Goal: Find specific page/section: Find specific page/section

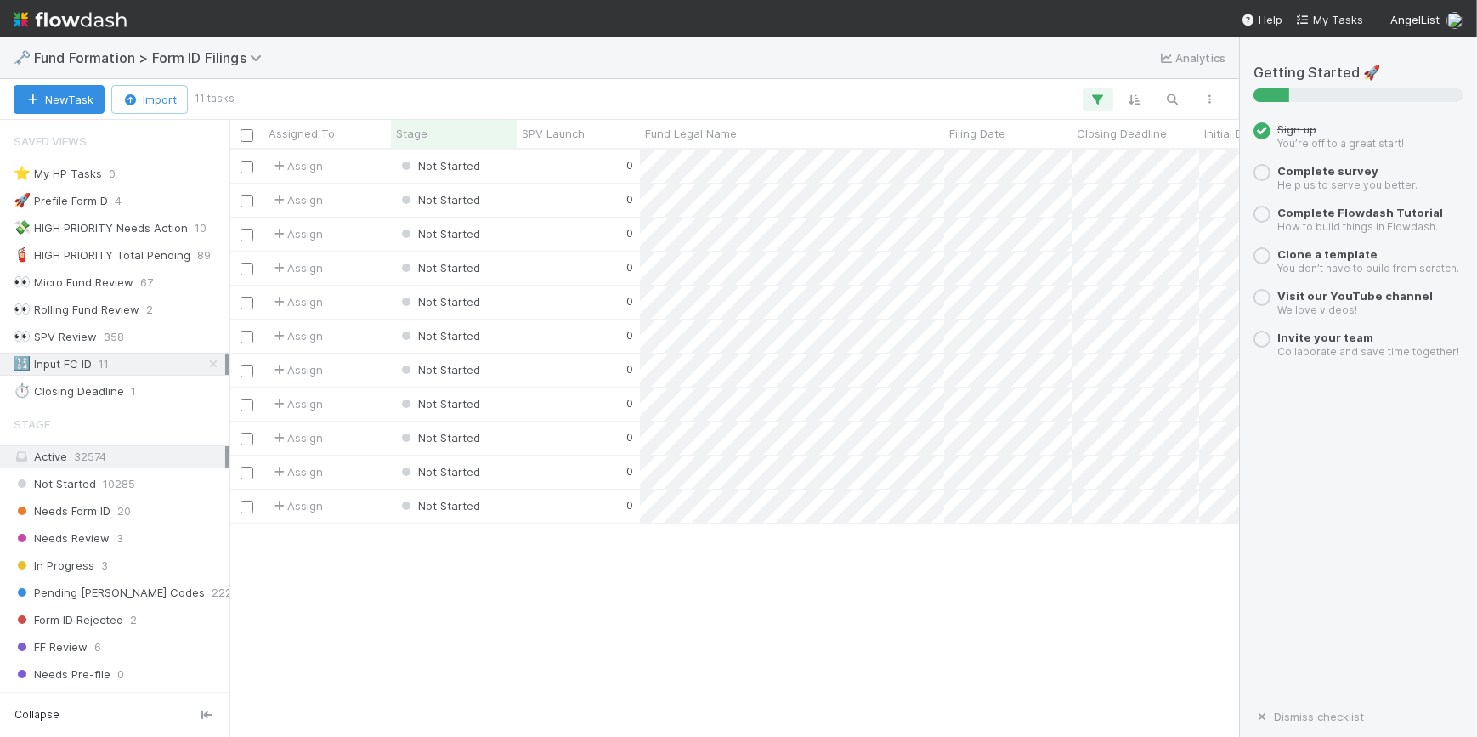
scroll to position [575, 998]
click at [205, 364] on icon at bounding box center [213, 364] width 17 height 11
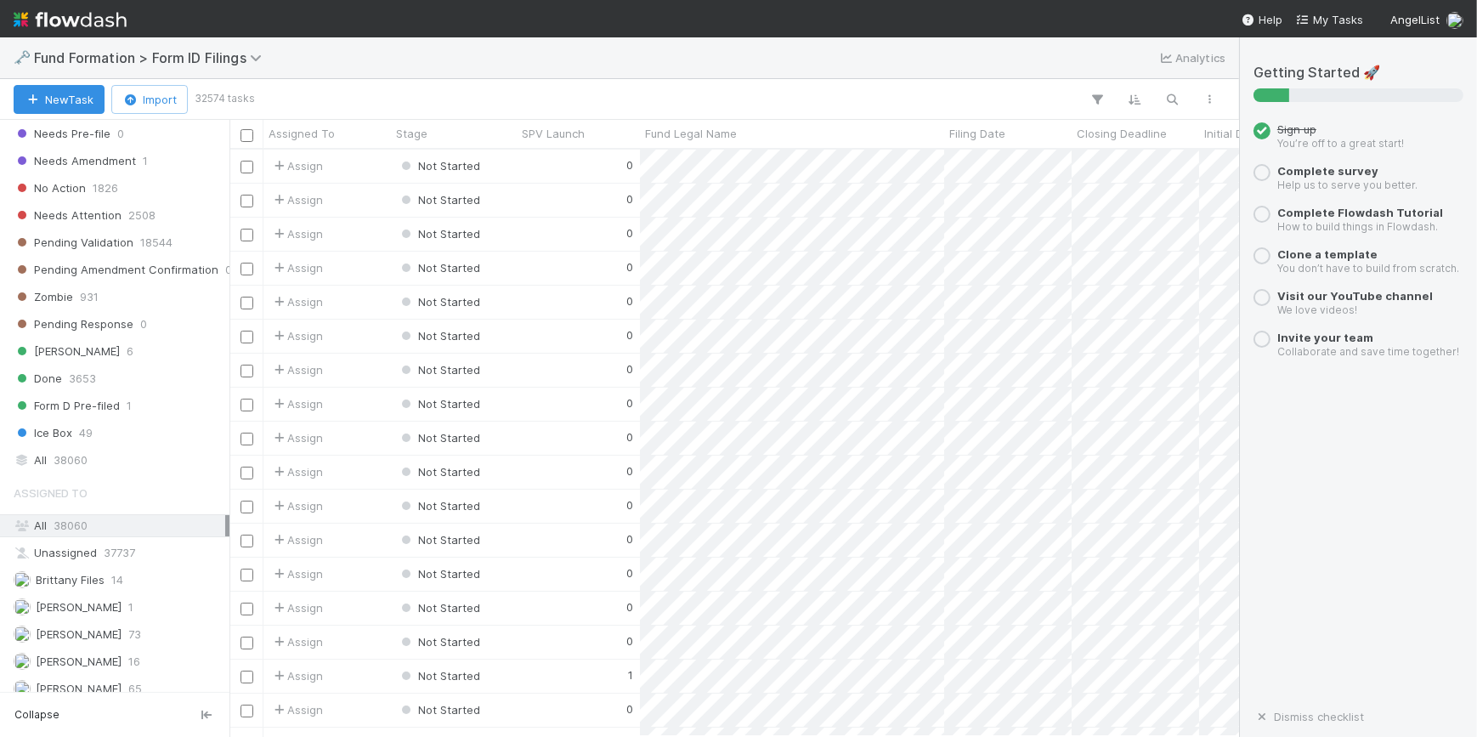
scroll to position [628, 0]
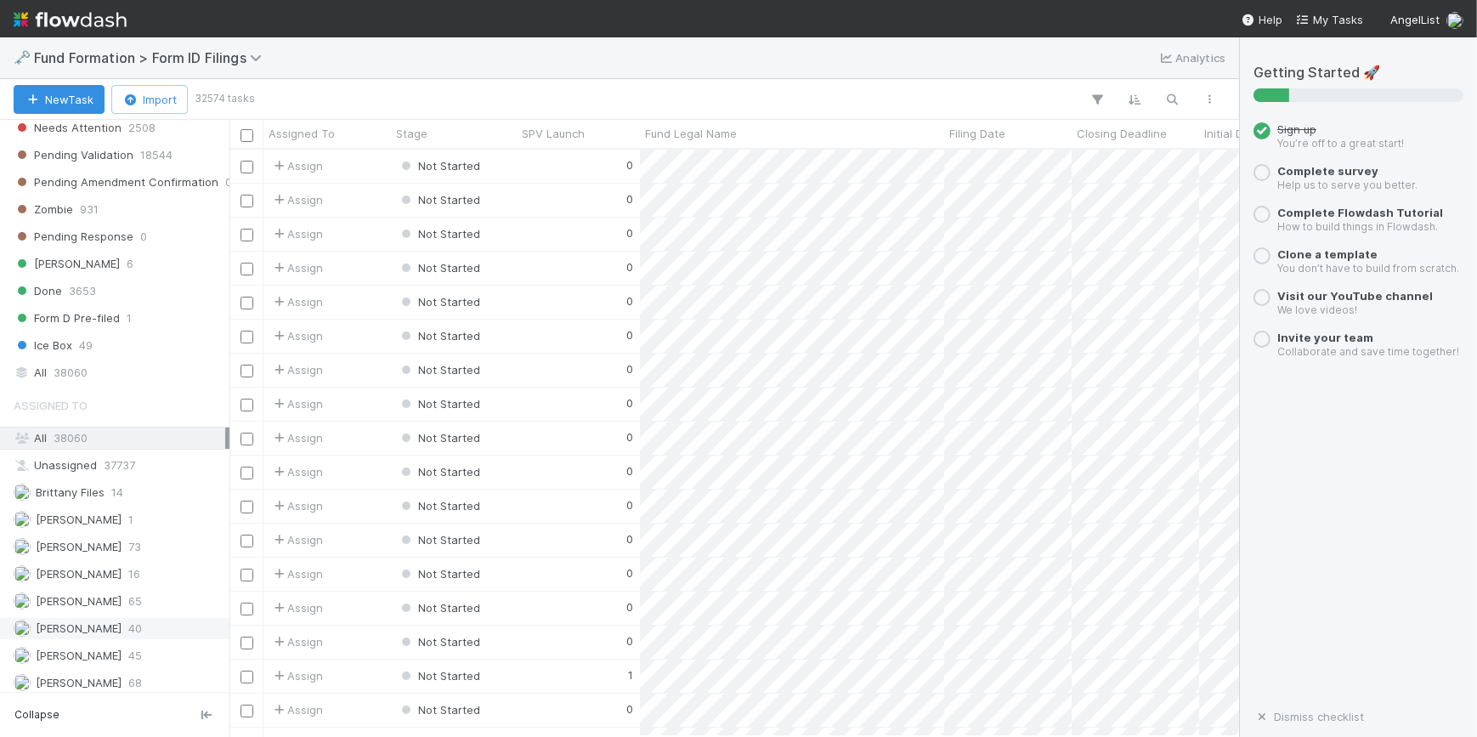
click at [142, 626] on div "[PERSON_NAME] 40" at bounding box center [120, 628] width 212 height 21
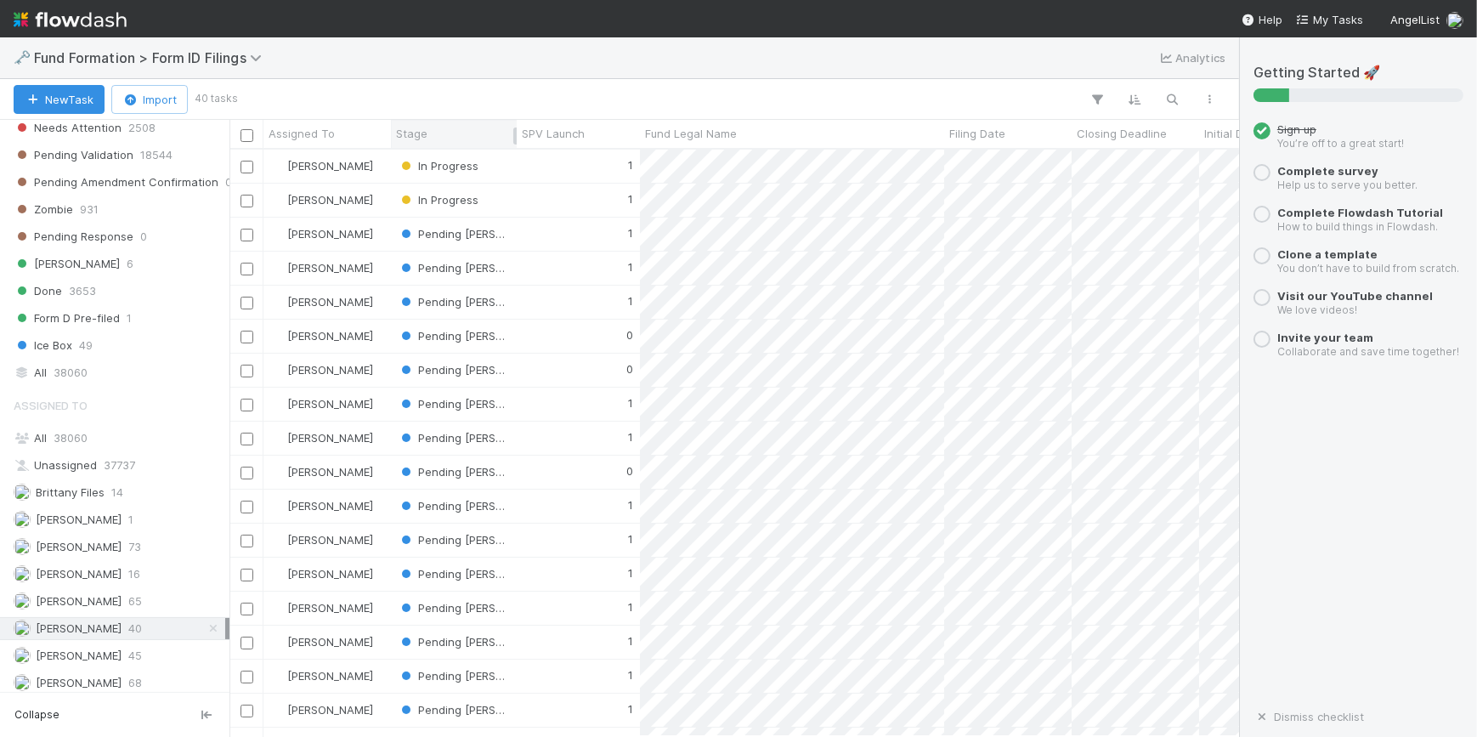
click at [445, 126] on div "Stage" at bounding box center [454, 133] width 116 height 17
click at [443, 160] on div "Sort First → Last" at bounding box center [494, 165] width 194 height 25
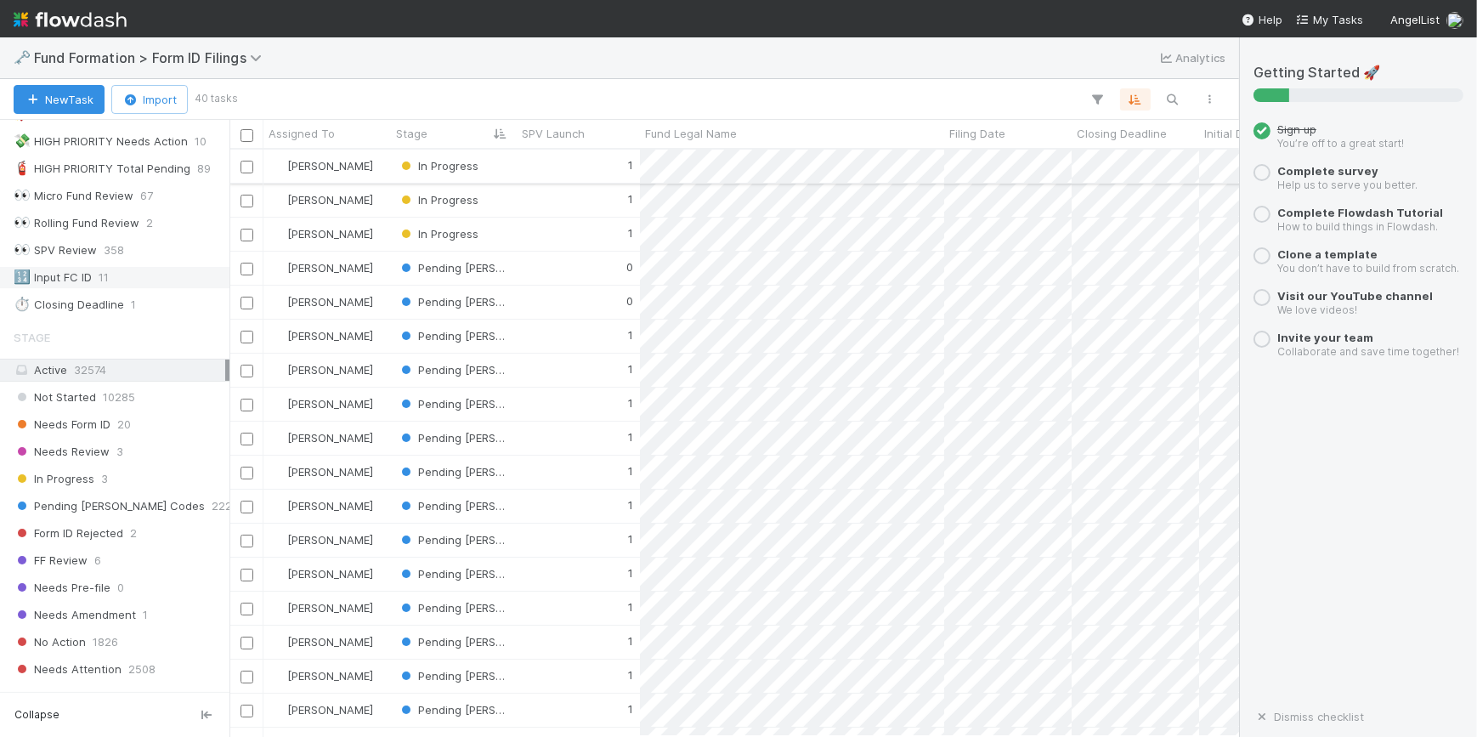
click at [573, 172] on div "1" at bounding box center [578, 166] width 123 height 33
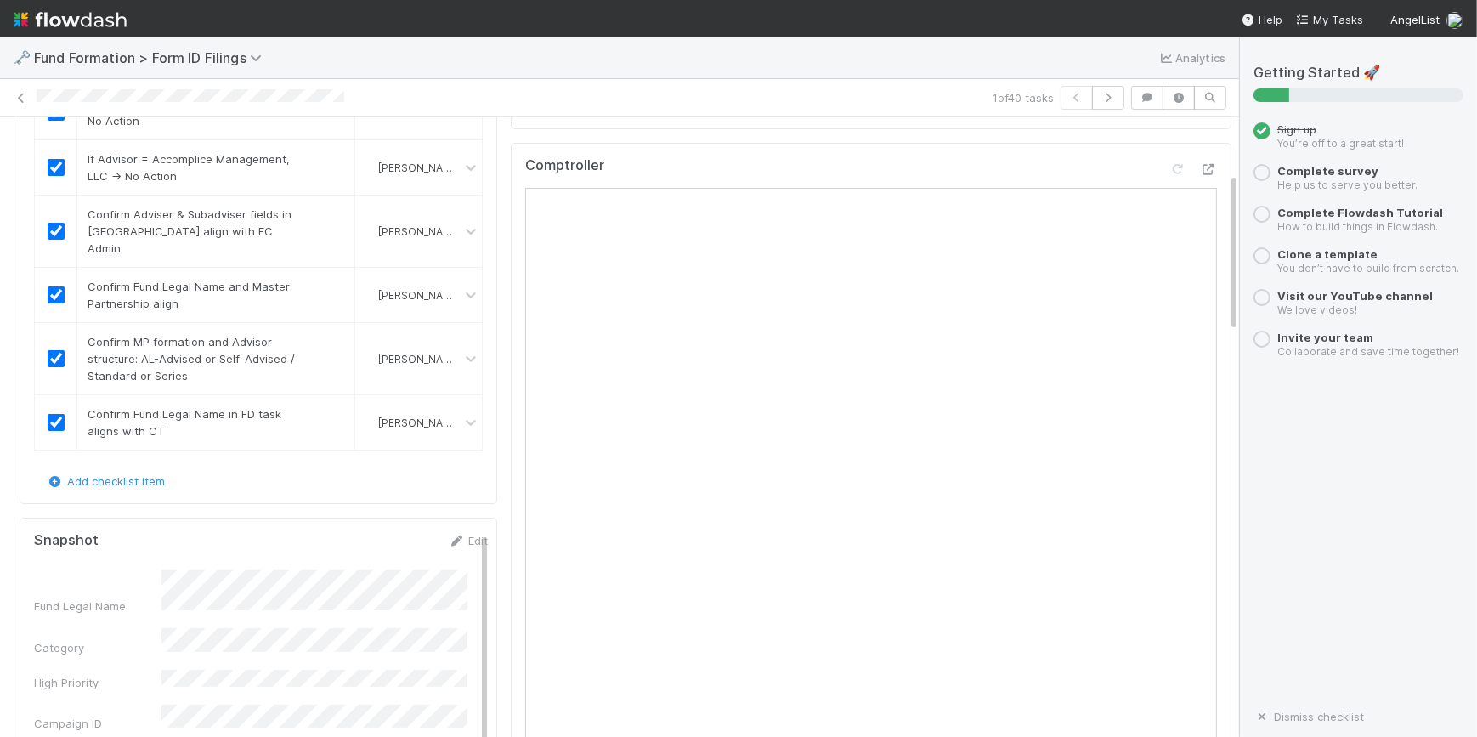
scroll to position [154, 0]
